Goal: Find specific page/section: Find specific page/section

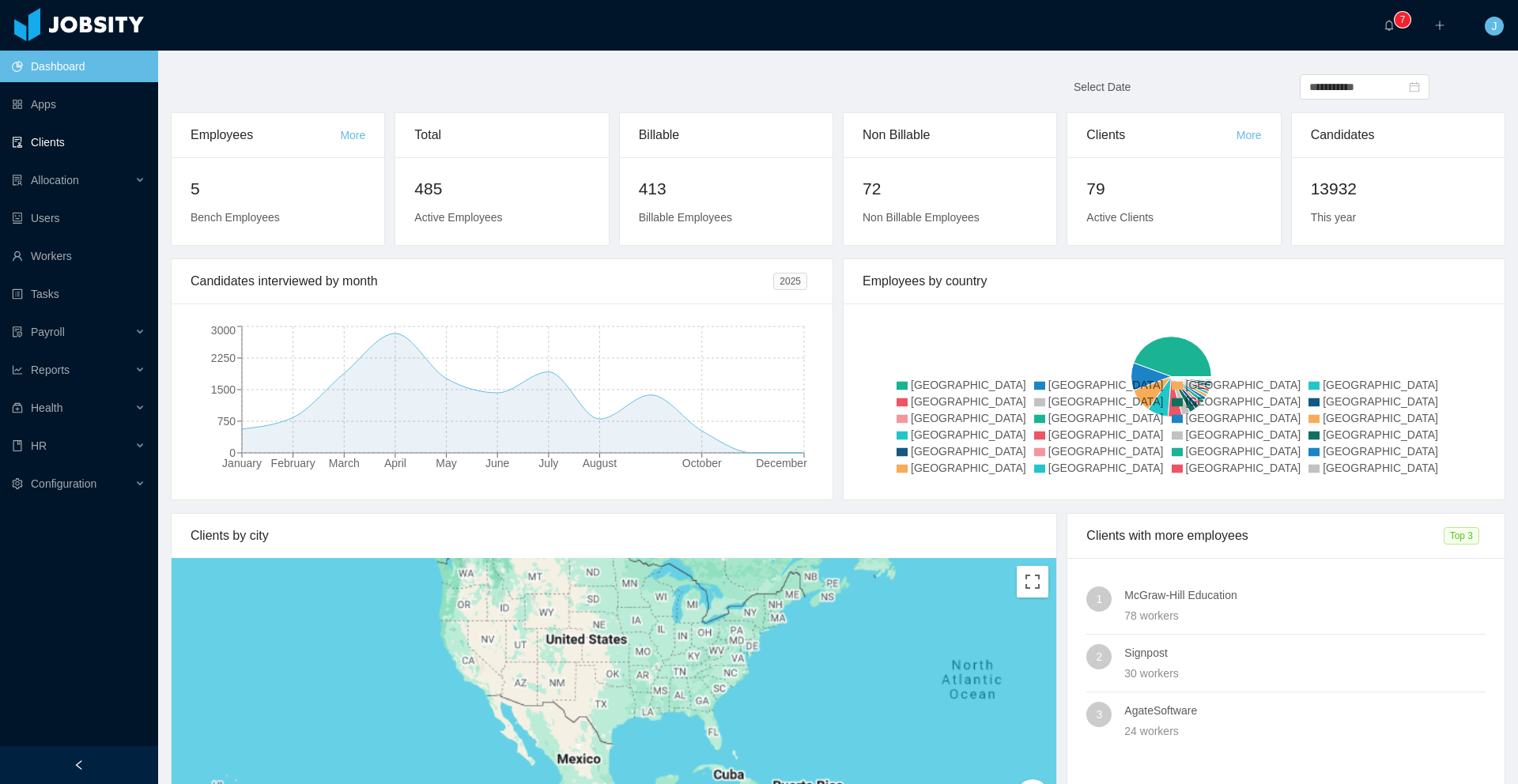
click at [66, 139] on link "Clients" at bounding box center [79, 142] width 134 height 32
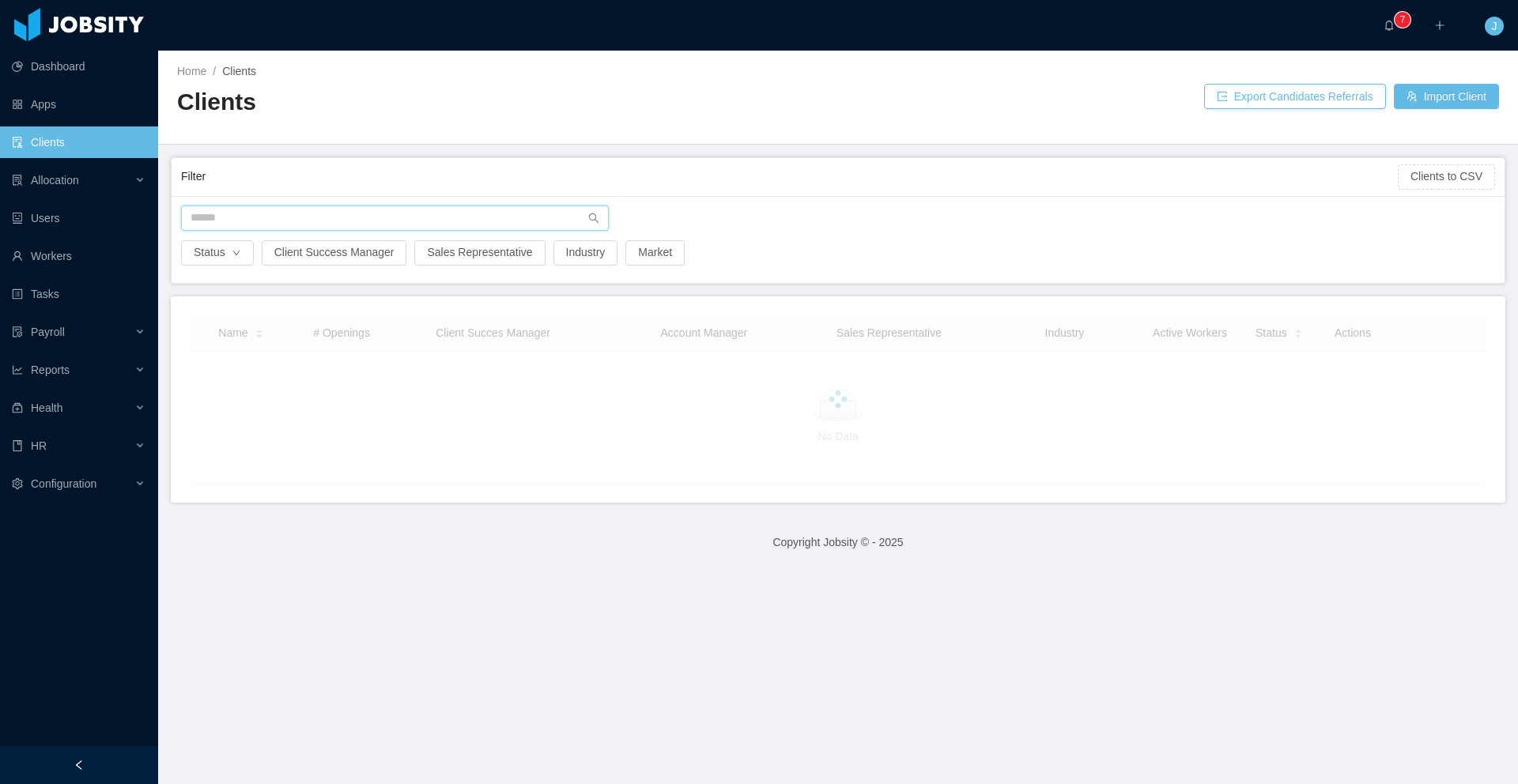
click at [349, 213] on input "text" at bounding box center [395, 218] width 427 height 25
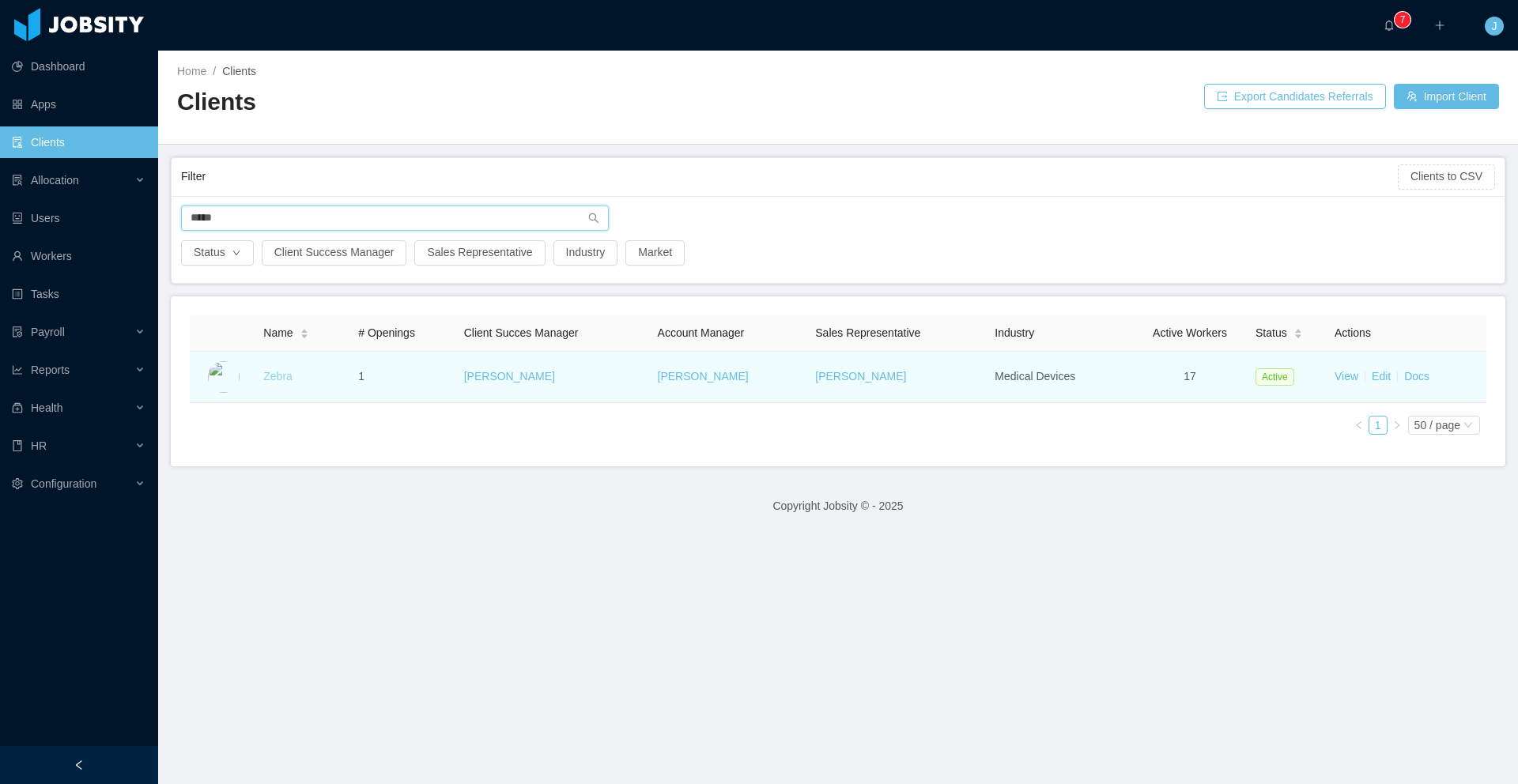
type input "*****"
click at [280, 375] on link "Zebra" at bounding box center [278, 376] width 29 height 13
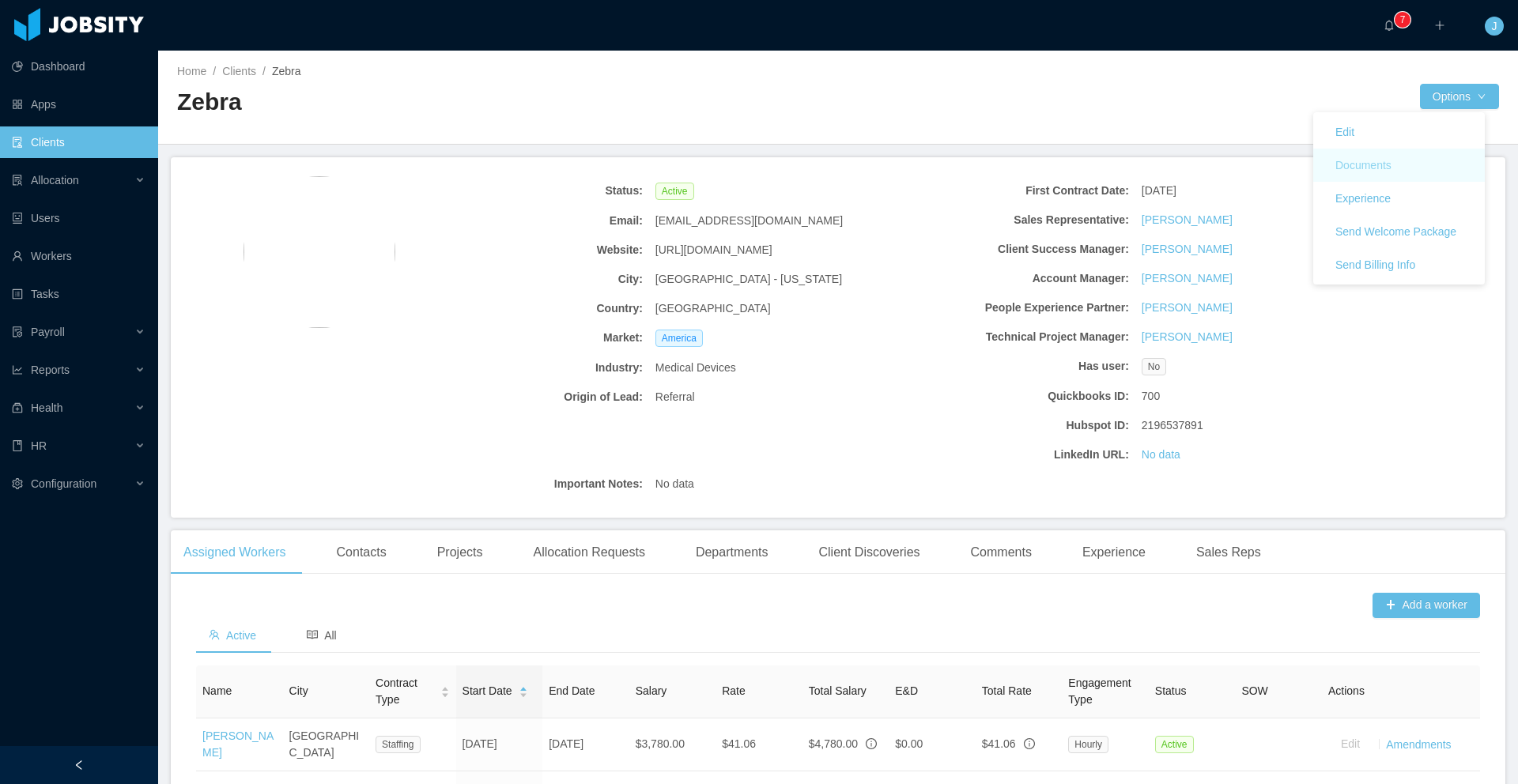
click at [1354, 163] on button "Documents" at bounding box center [1363, 165] width 81 height 25
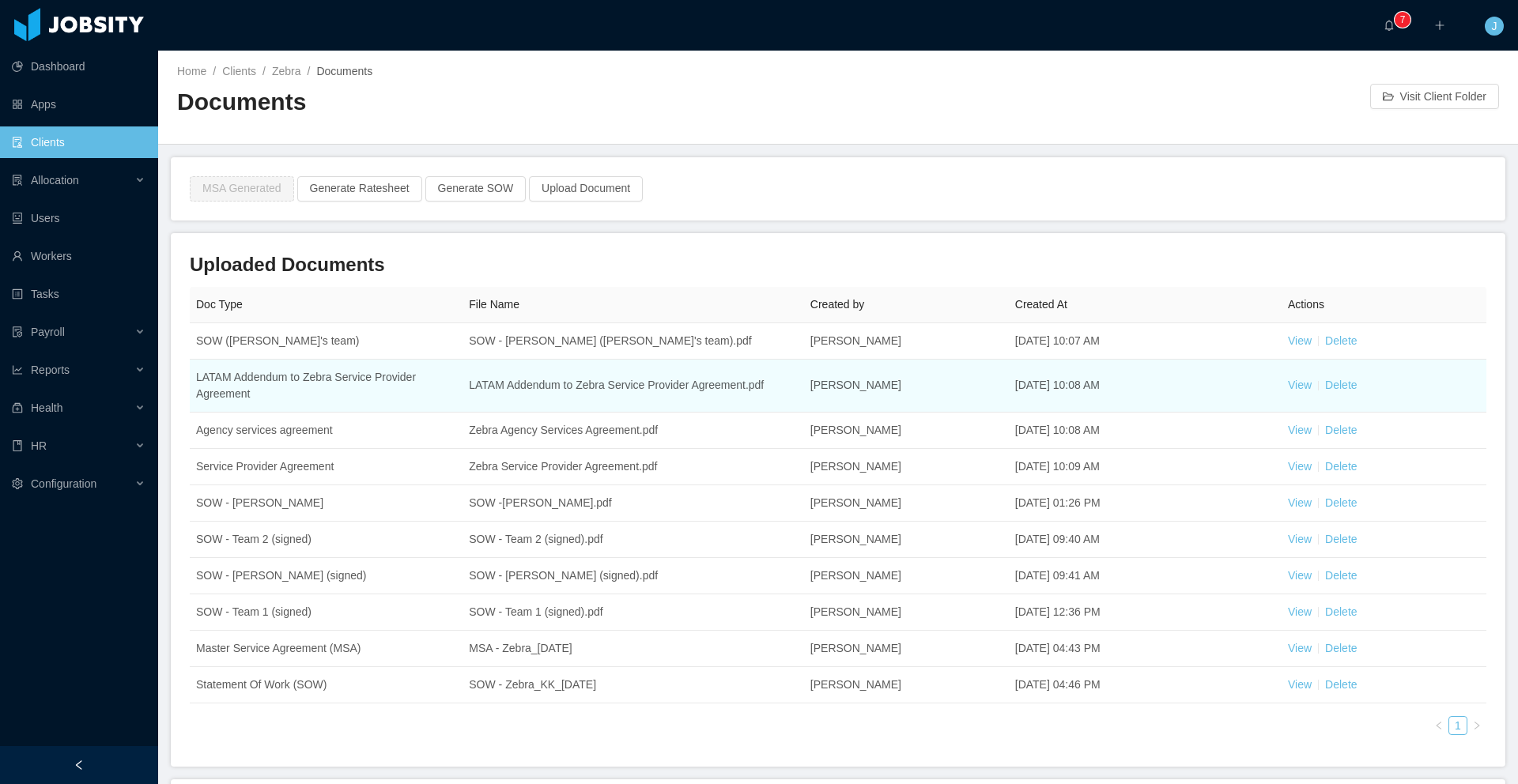
scroll to position [20, 0]
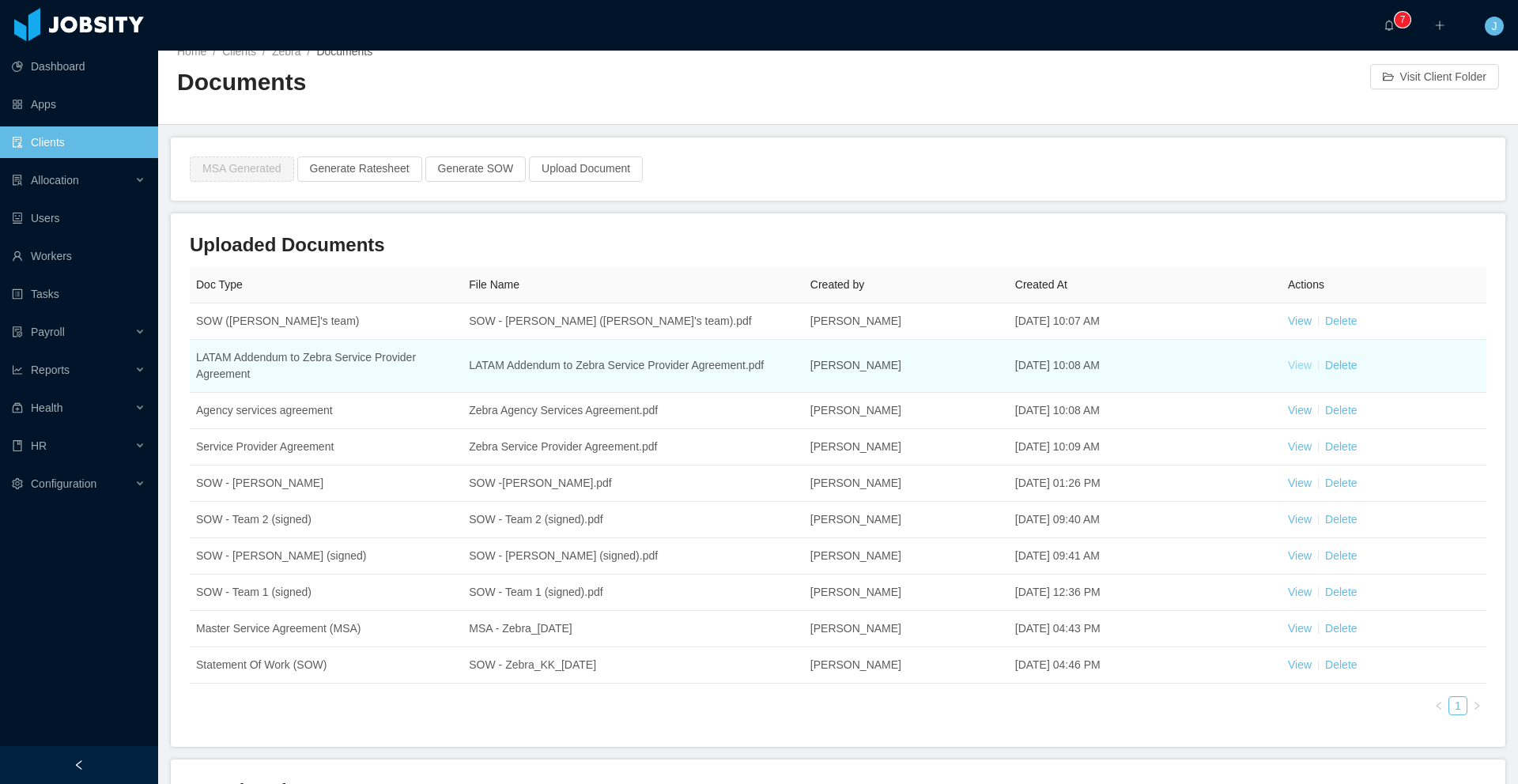
click at [1287, 369] on link "View" at bounding box center [1299, 365] width 23 height 13
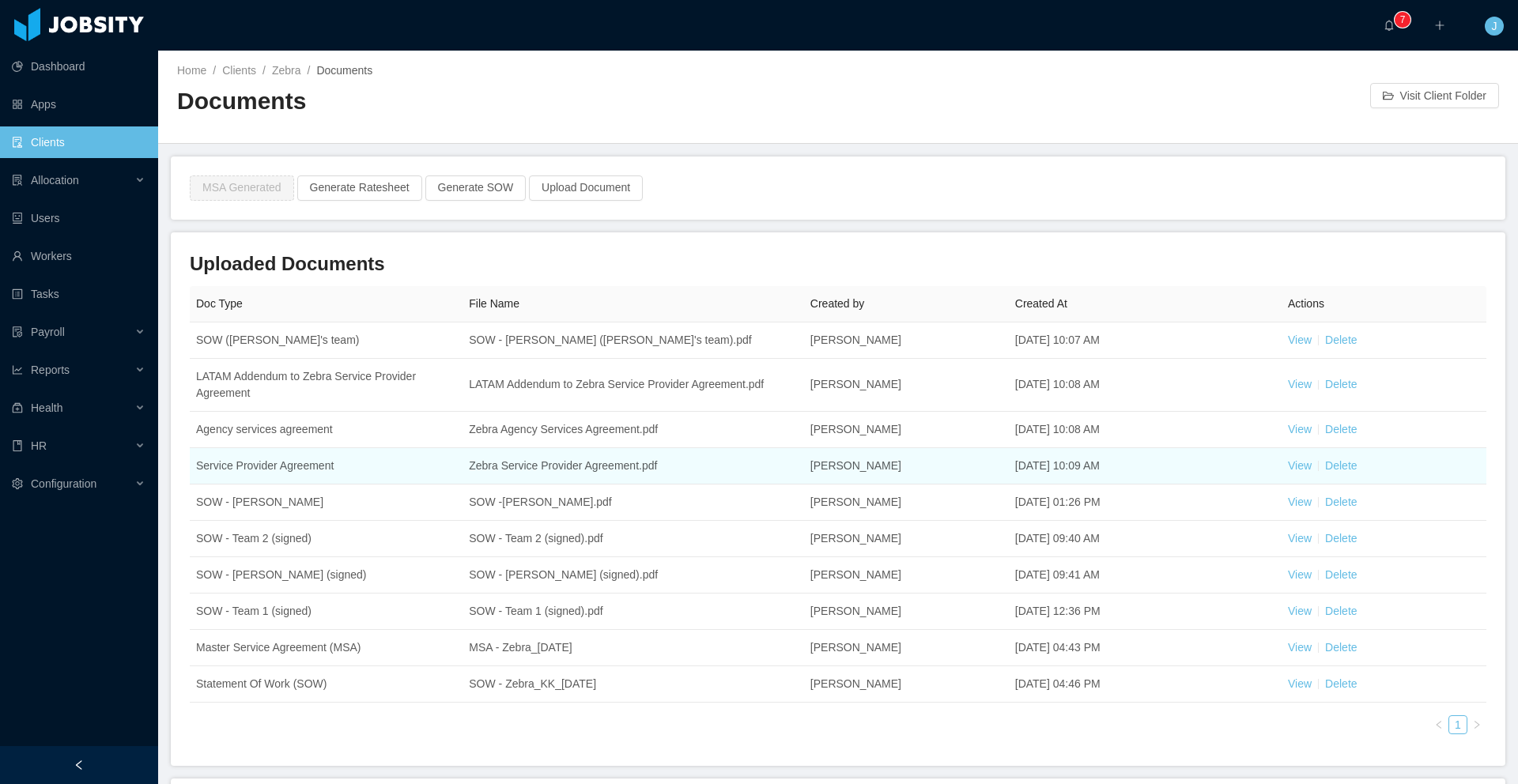
scroll to position [0, 0]
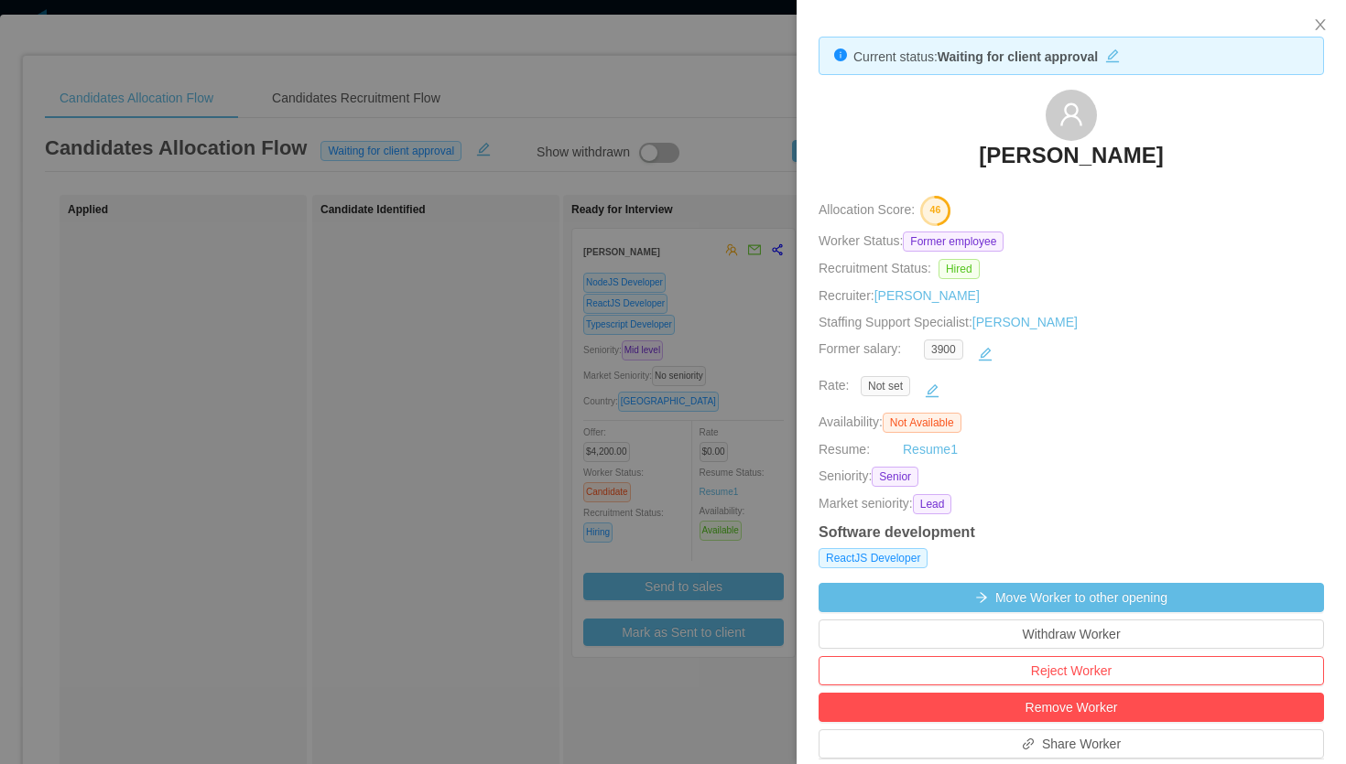
scroll to position [55, 0]
